Goal: Information Seeking & Learning: Understand process/instructions

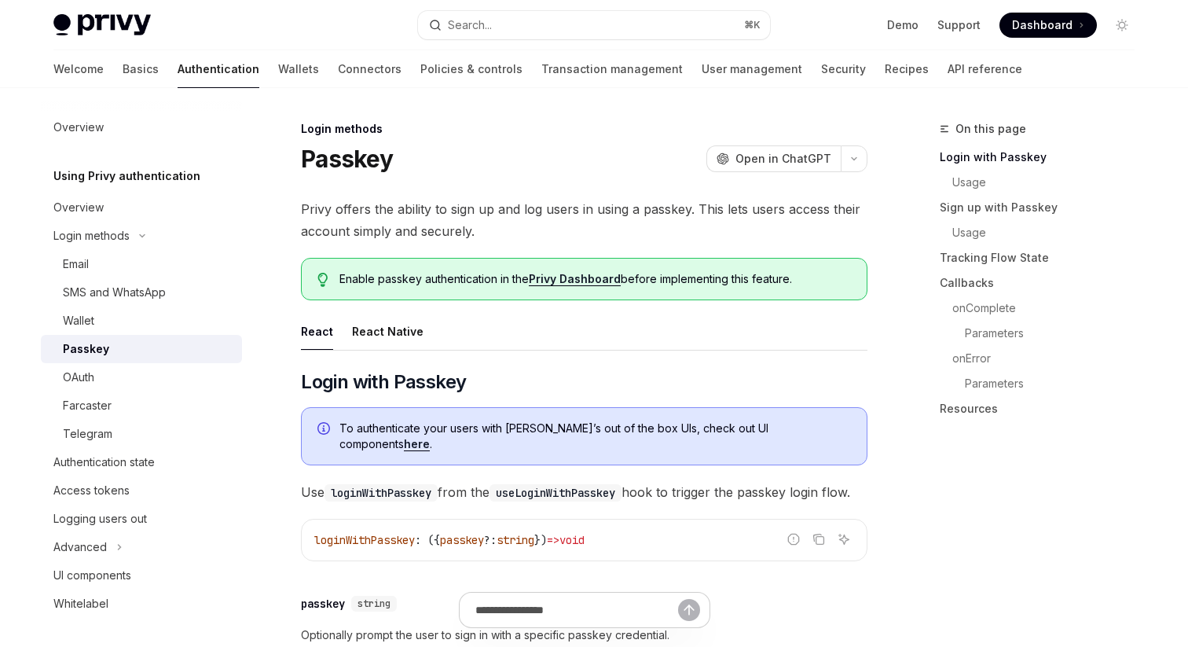
scroll to position [64, 0]
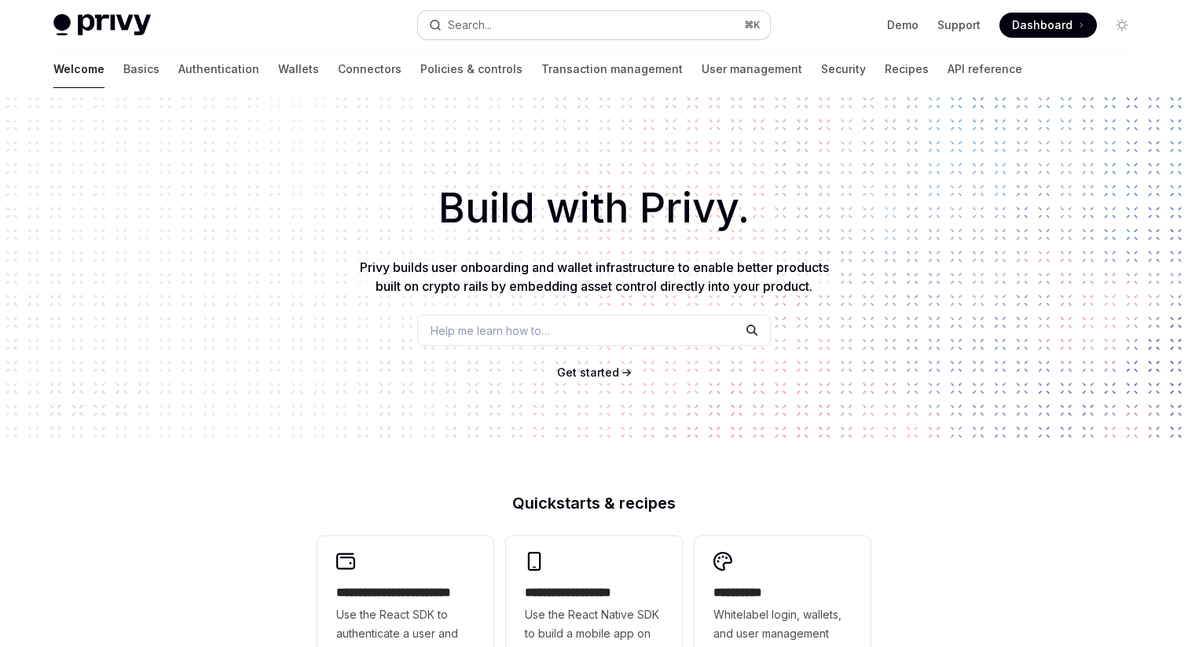
click at [529, 20] on button "Search... ⌘ K" at bounding box center [594, 25] width 352 height 28
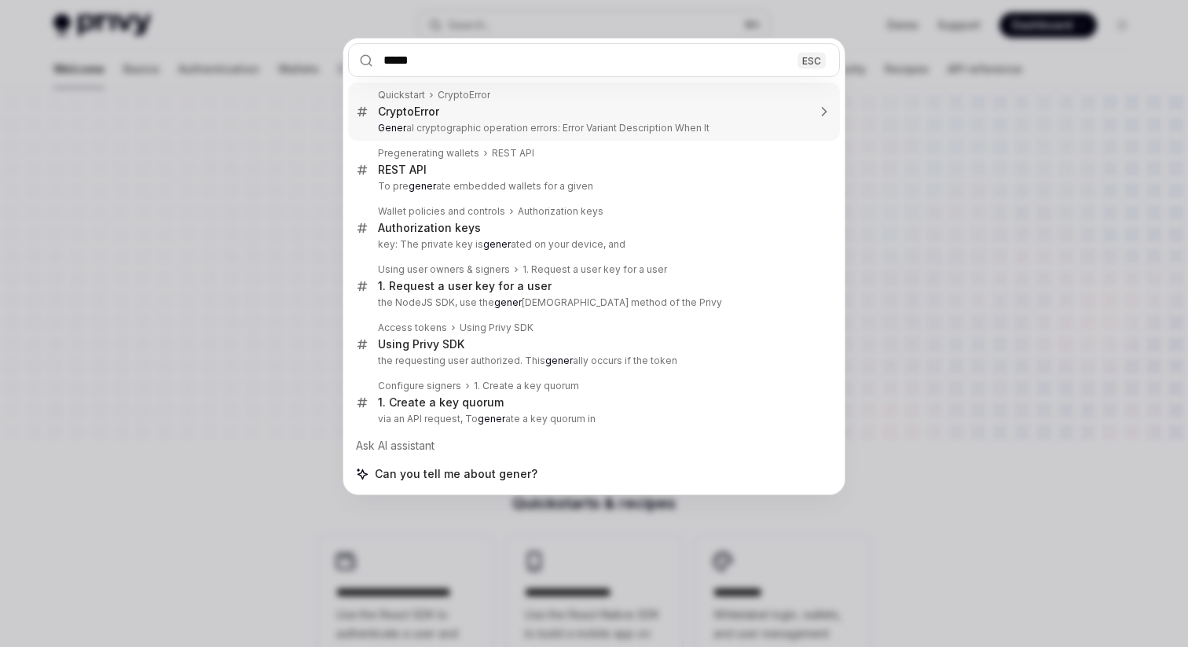
type input "****"
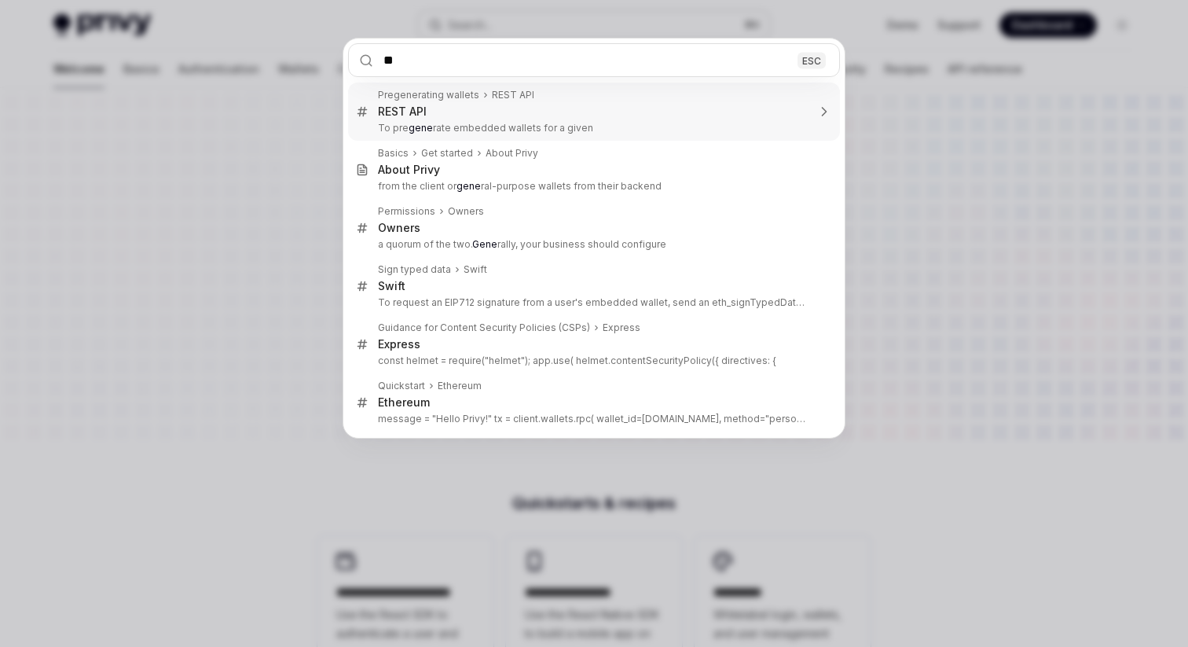
type input "***"
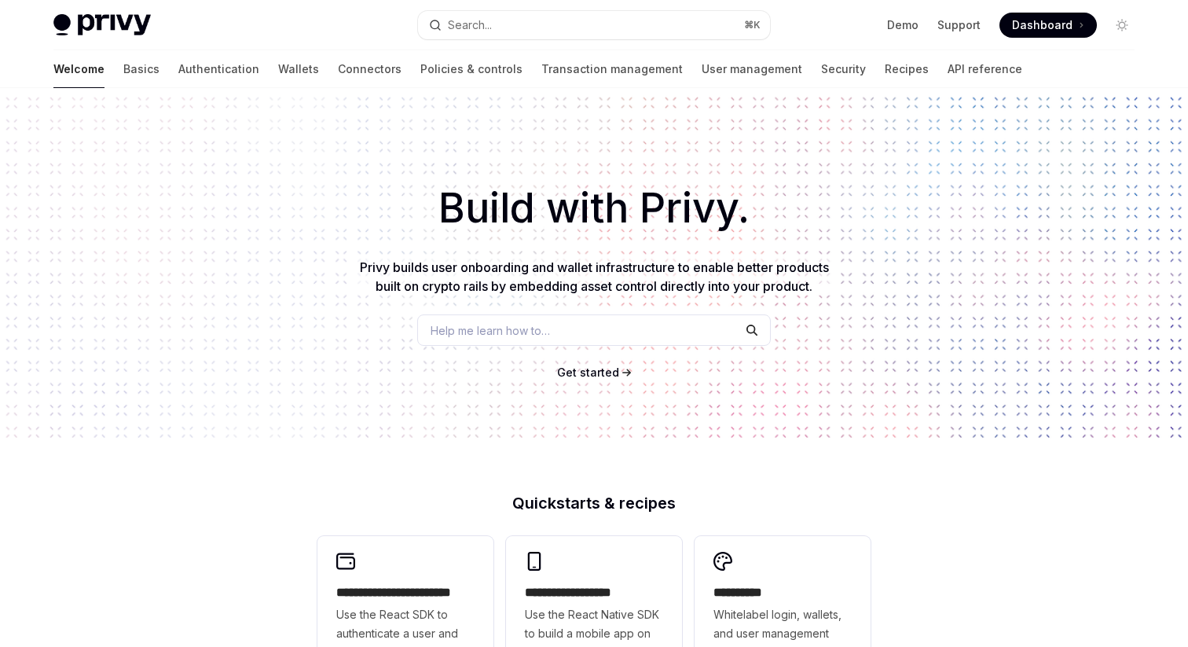
scroll to position [88, 0]
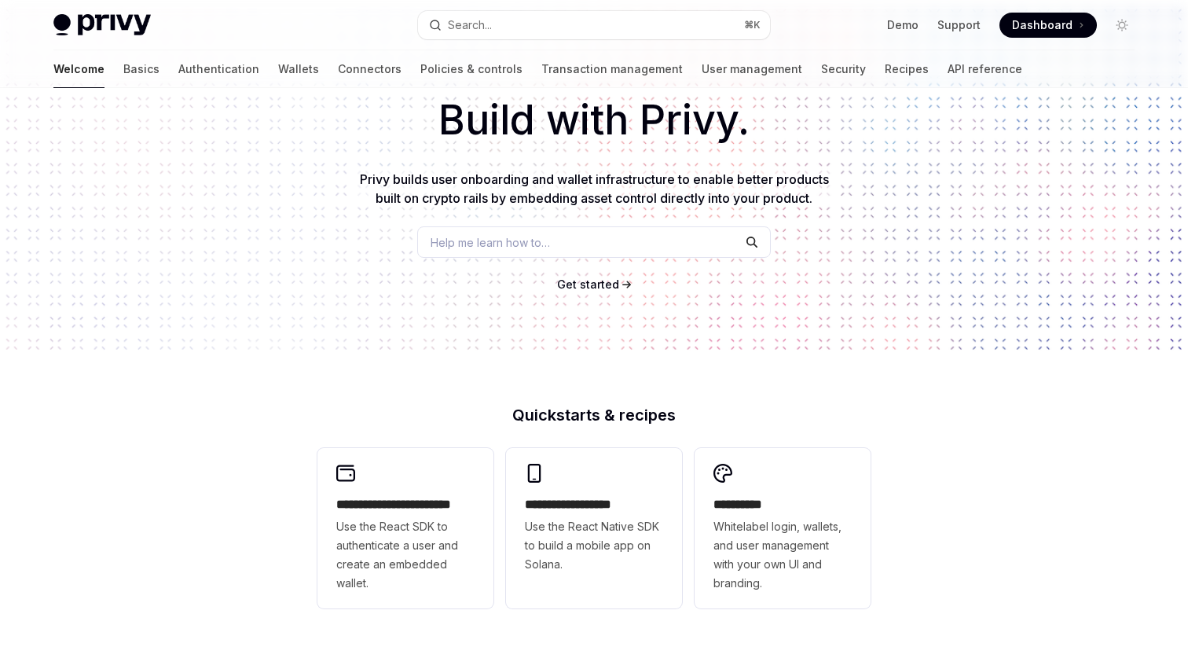
type textarea "*"
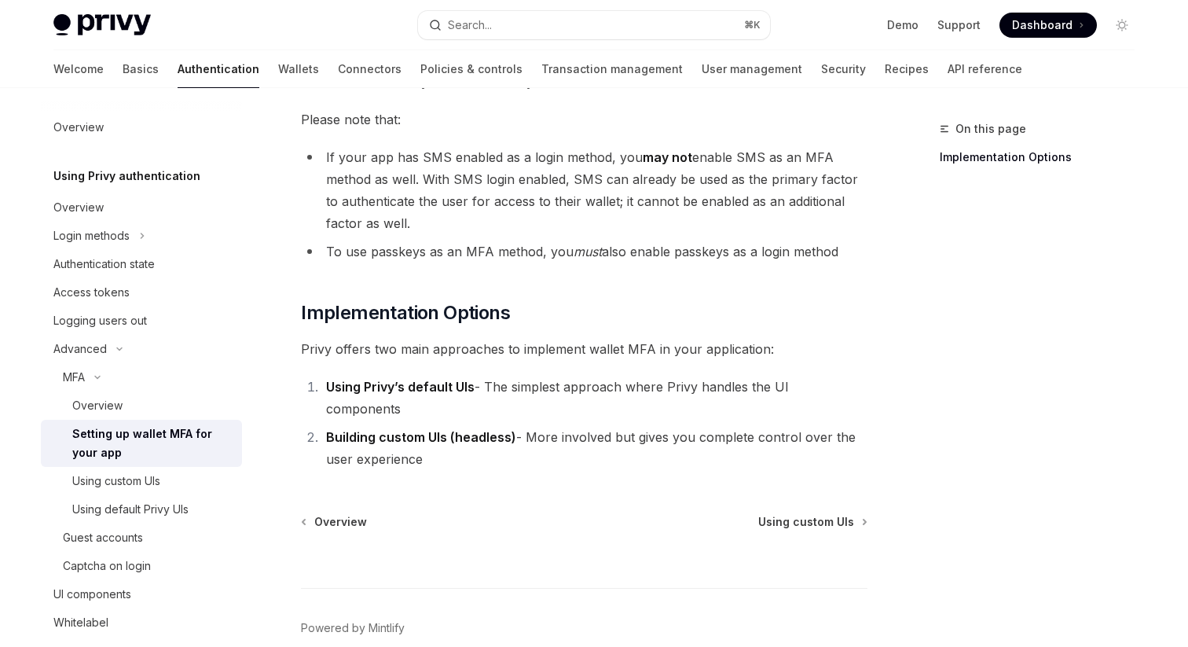
scroll to position [713, 0]
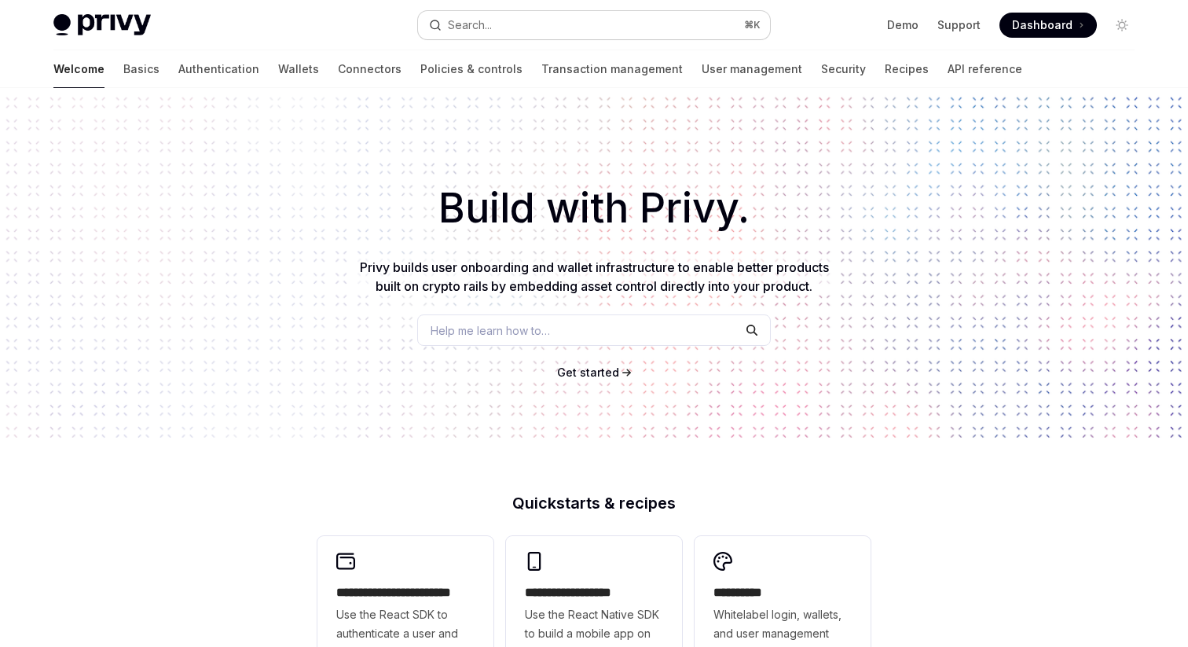
click at [546, 35] on button "Search... ⌘ K" at bounding box center [594, 25] width 352 height 28
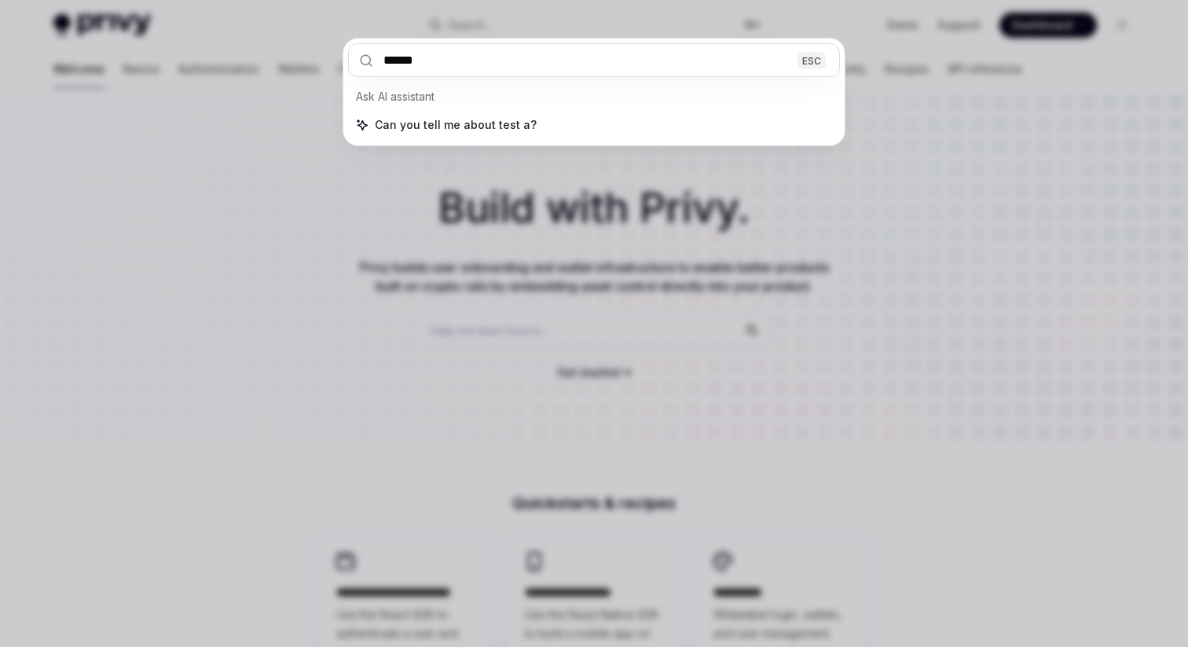
type input "****"
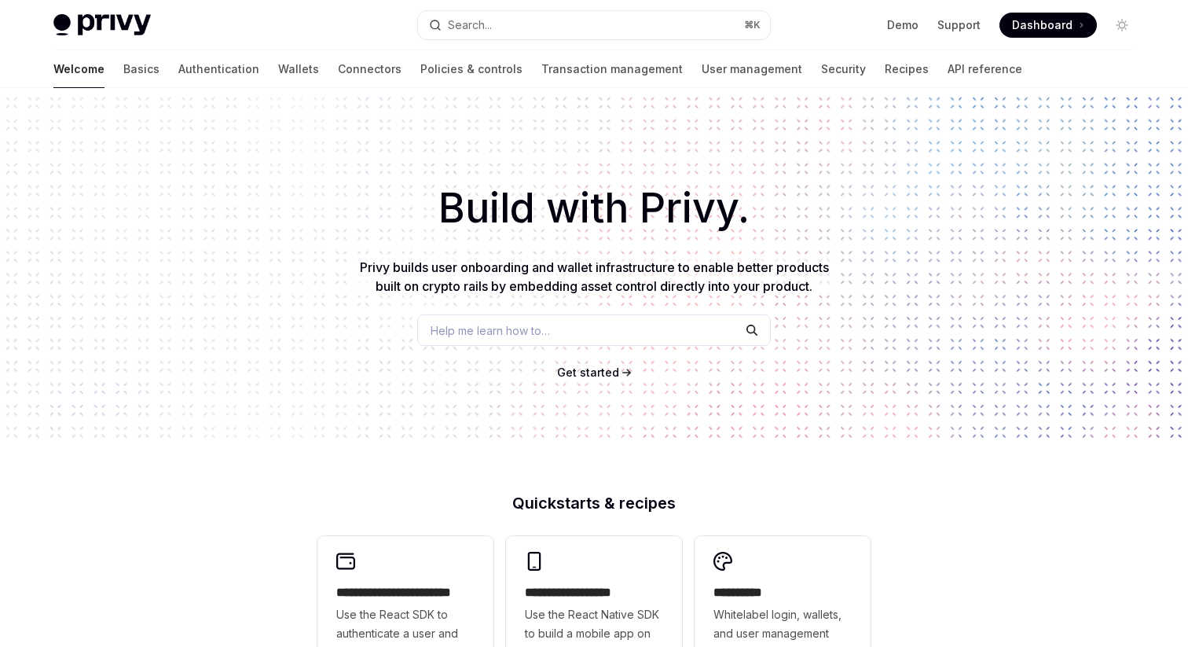
type textarea "*"
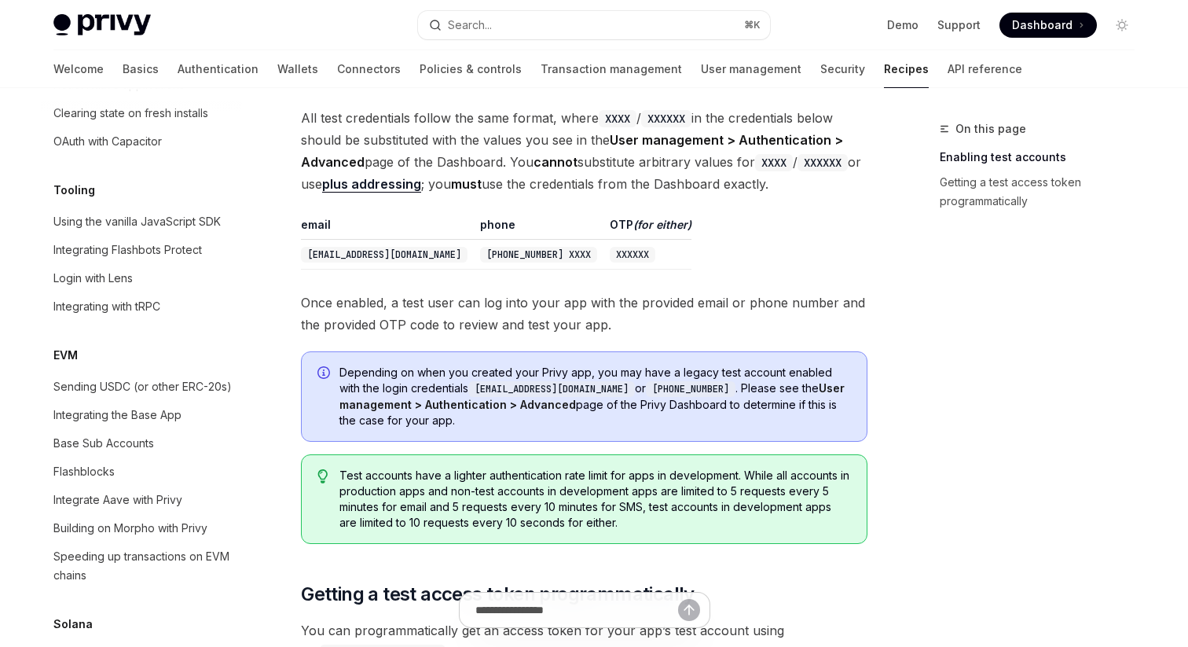
scroll to position [503, 0]
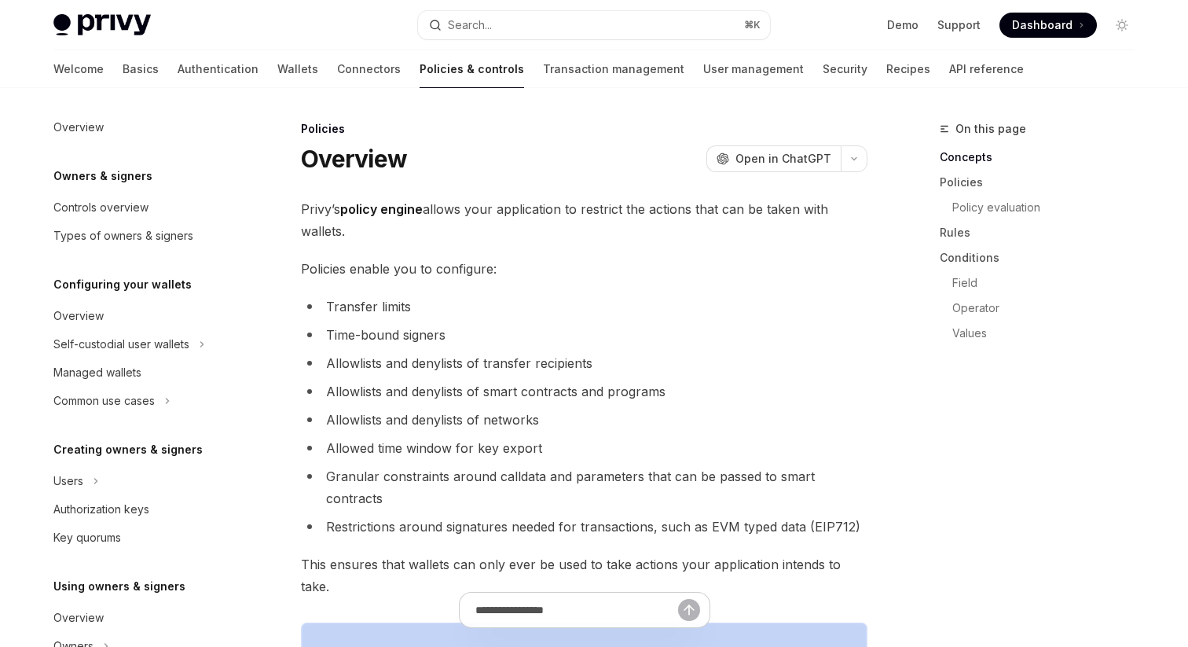
scroll to position [460, 0]
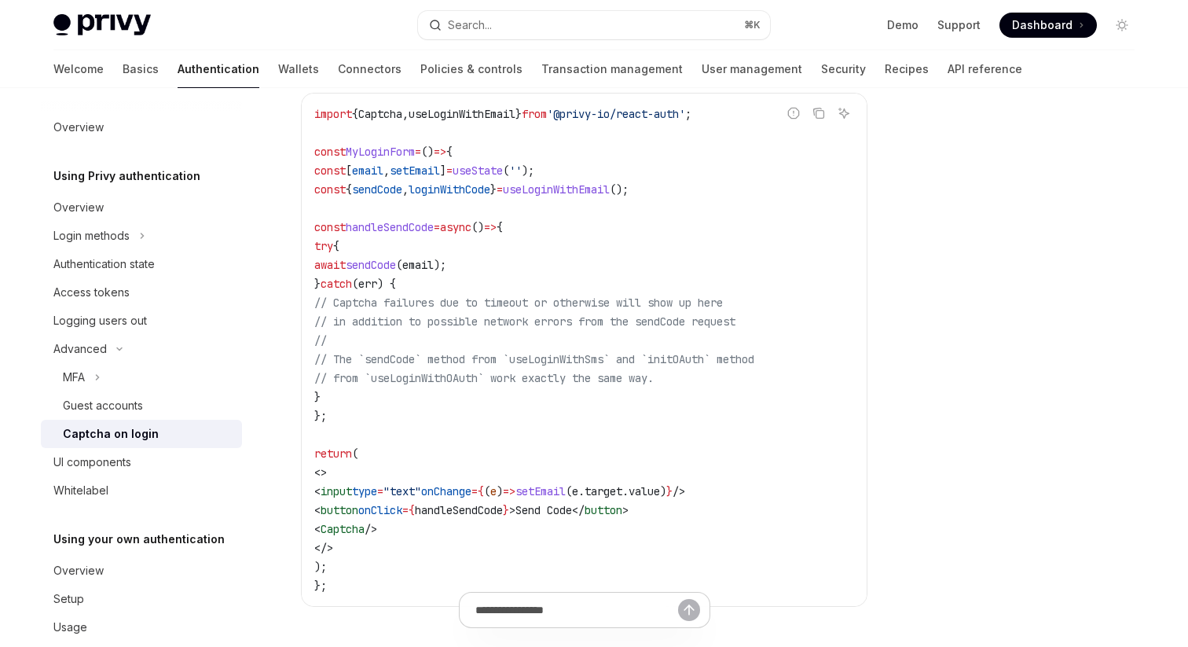
scroll to position [334, 0]
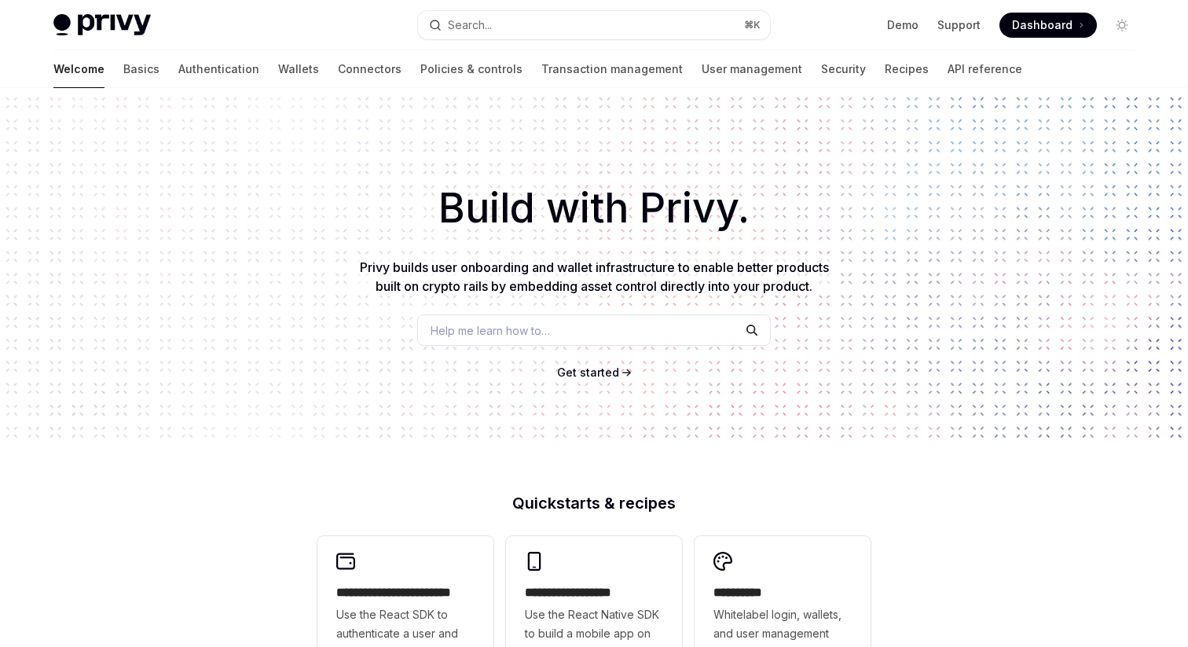
click at [494, 20] on button "Search... ⌘ K" at bounding box center [594, 25] width 352 height 28
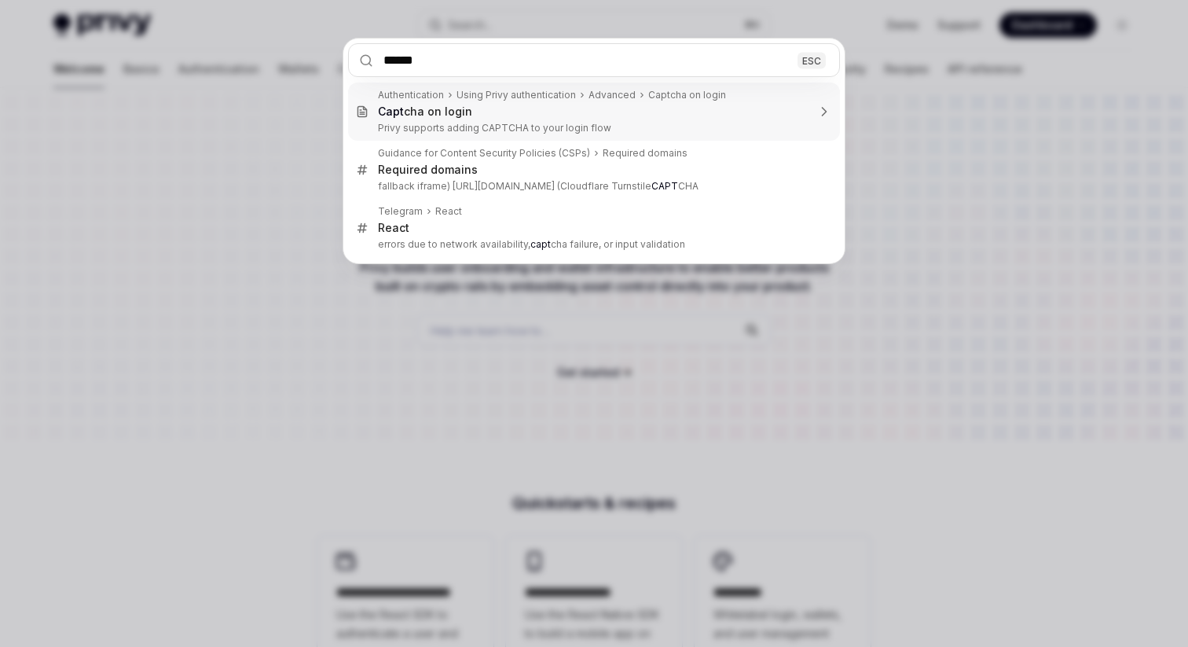
type input "*******"
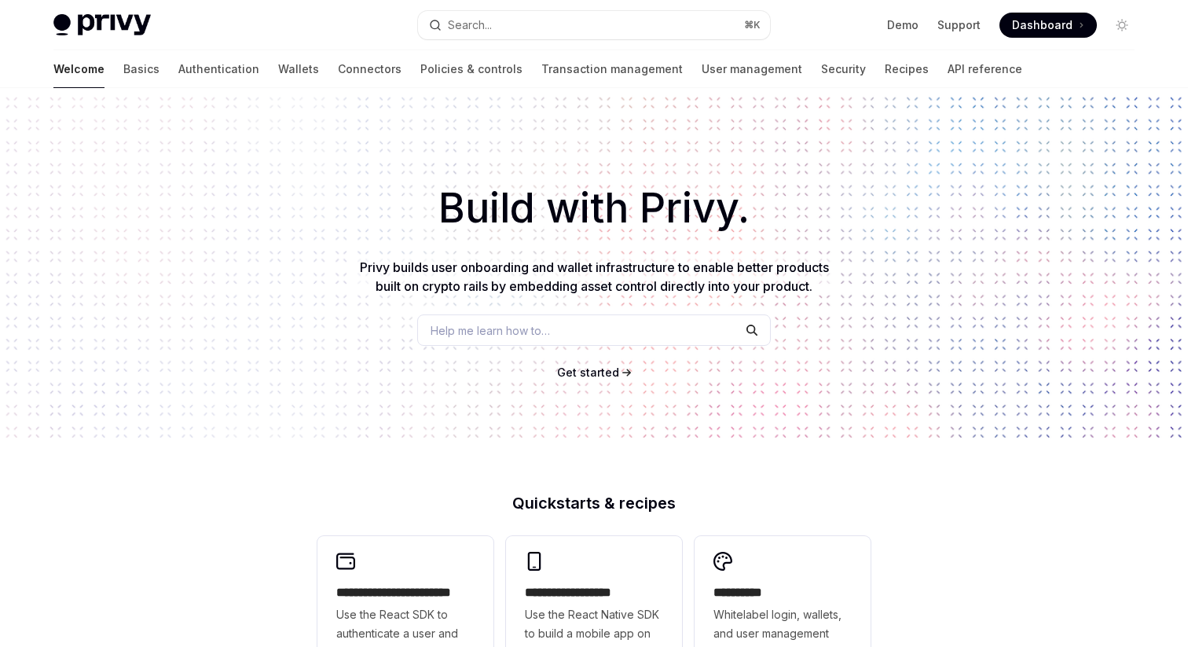
type textarea "*"
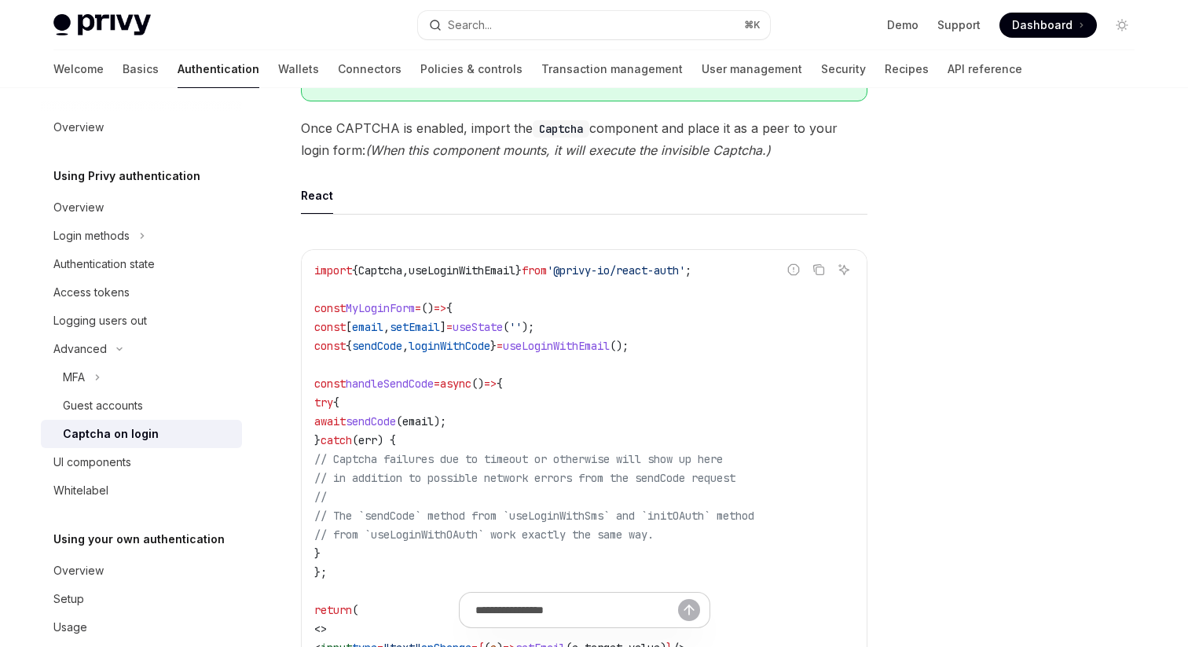
scroll to position [155, 0]
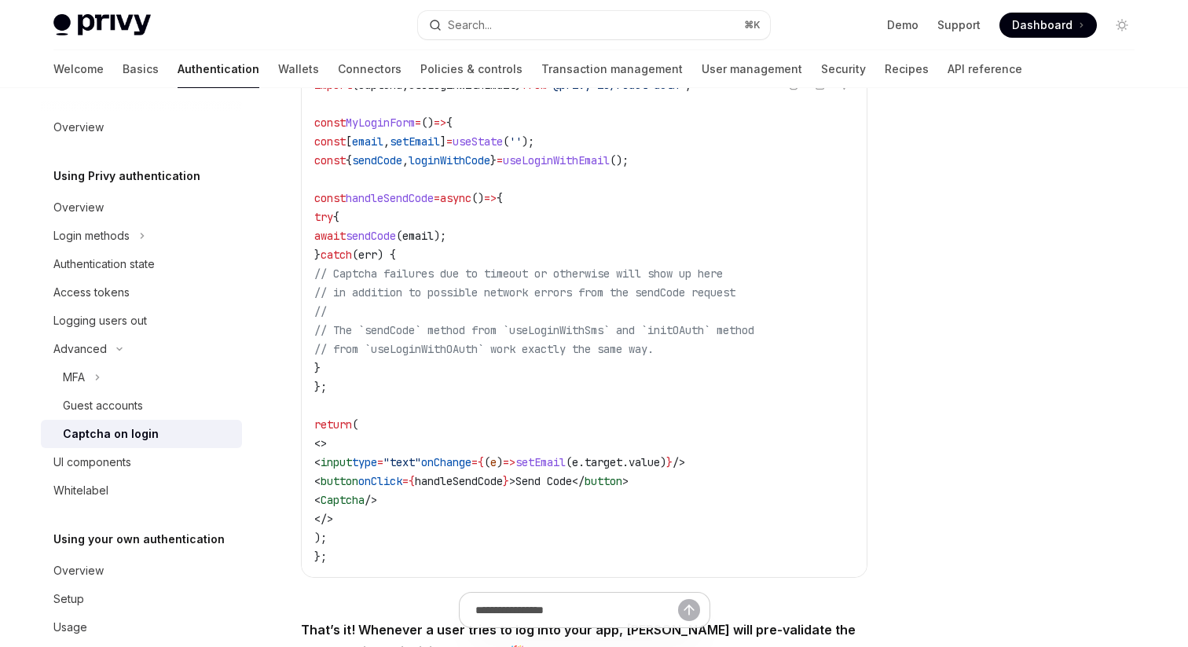
scroll to position [366, 0]
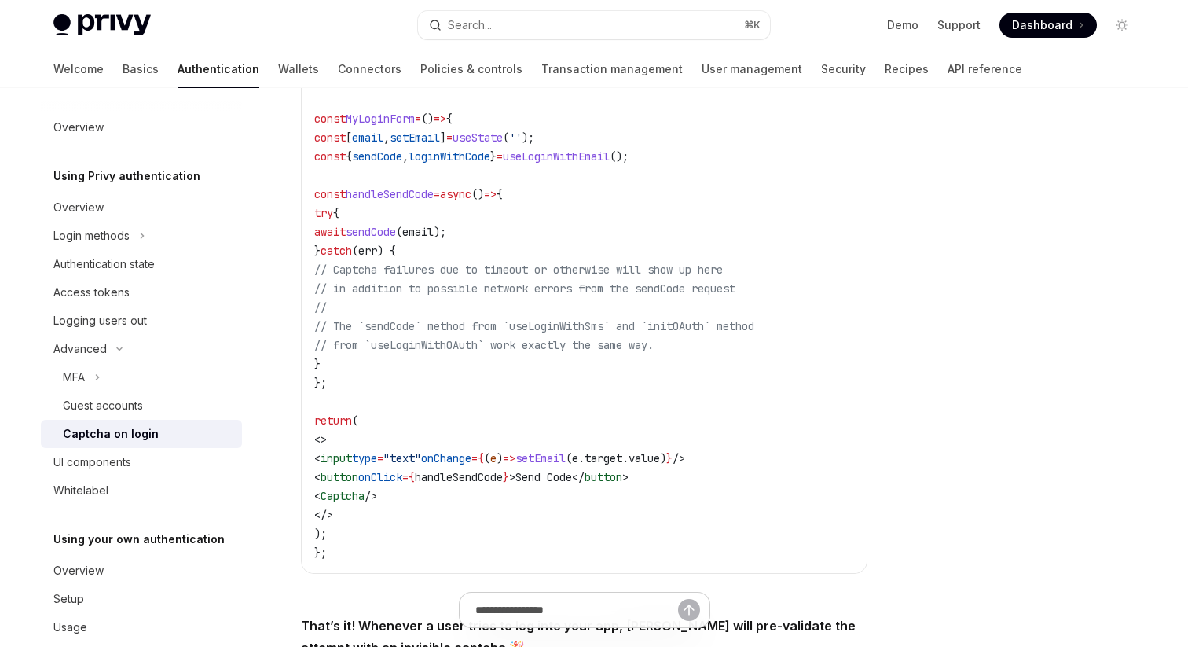
drag, startPoint x: 434, startPoint y: 500, endPoint x: 351, endPoint y: 500, distance: 83.3
click at [351, 500] on code "import { Captcha , useLoginWithEmail } from '@privy-io/react-auth' ; const MyLo…" at bounding box center [584, 316] width 540 height 490
copy span "< Captcha />"
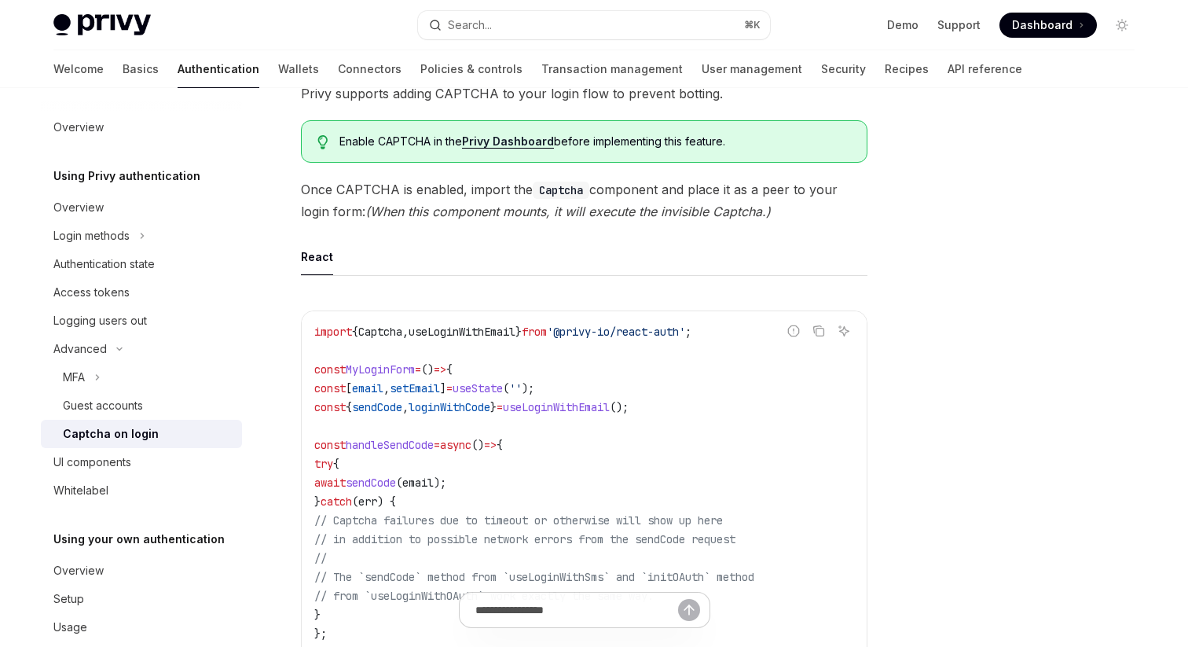
scroll to position [75, 0]
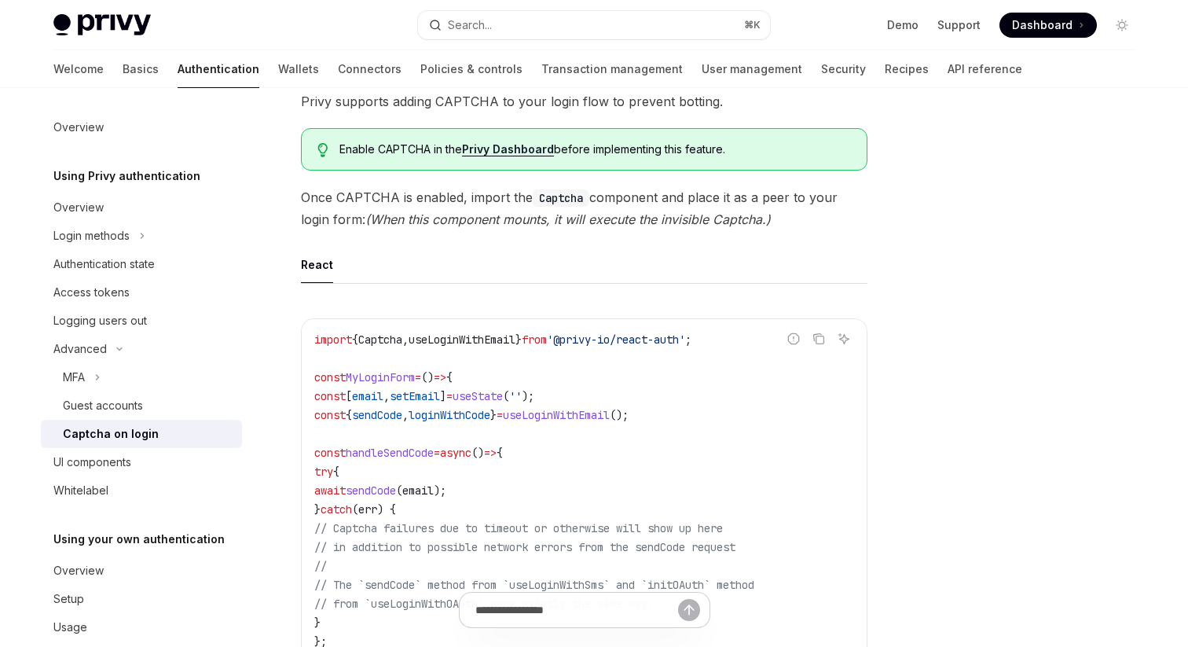
scroll to position [107, 0]
